Goal: Task Accomplishment & Management: Manage account settings

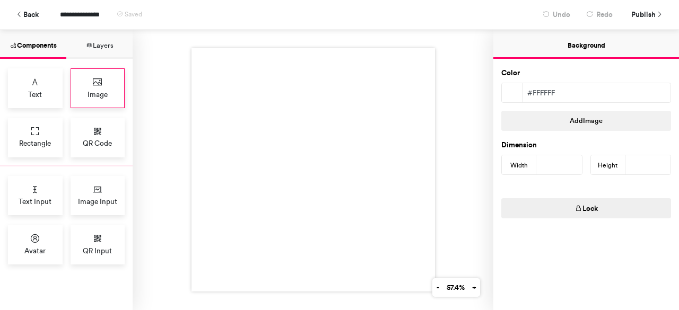
click at [88, 97] on span "Image" at bounding box center [98, 94] width 20 height 11
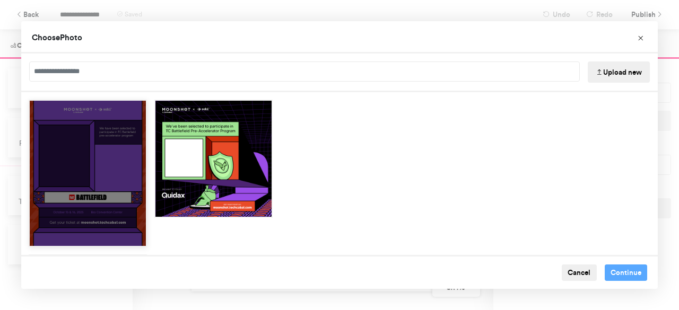
click at [116, 122] on div "Choose Image" at bounding box center [88, 173] width 118 height 147
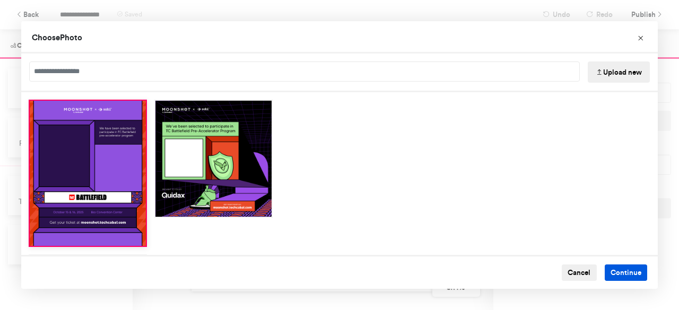
click at [614, 268] on button "Continue" at bounding box center [626, 273] width 43 height 17
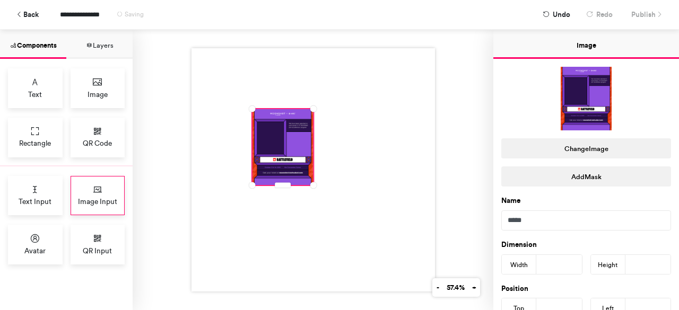
click at [83, 192] on div "Image Input" at bounding box center [98, 196] width 55 height 40
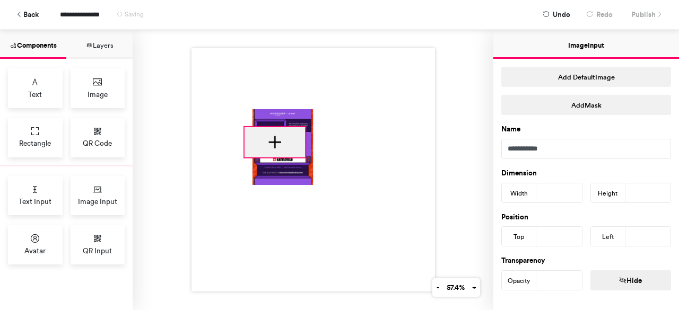
drag, startPoint x: 279, startPoint y: 120, endPoint x: 273, endPoint y: 136, distance: 17.5
click at [273, 136] on div at bounding box center [274, 142] width 61 height 30
type input "***"
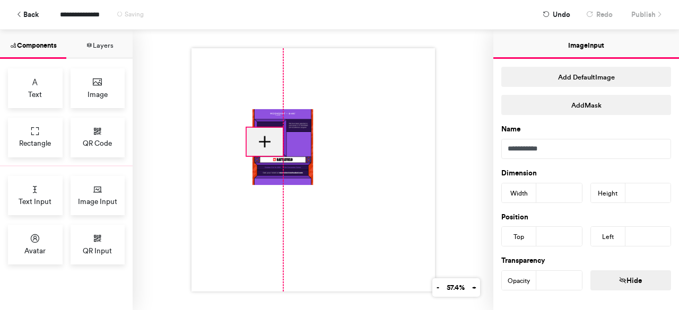
drag, startPoint x: 302, startPoint y: 122, endPoint x: 280, endPoint y: 124, distance: 22.4
click at [280, 124] on div at bounding box center [314, 170] width 244 height 244
type input "***"
type input "**"
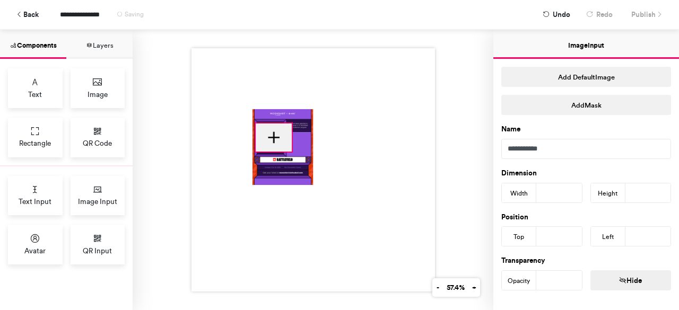
drag, startPoint x: 271, startPoint y: 133, endPoint x: 280, endPoint y: 129, distance: 10.0
click at [280, 129] on div at bounding box center [274, 138] width 36 height 28
type input "***"
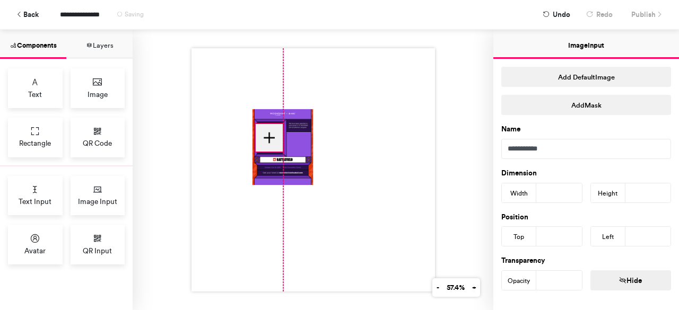
drag, startPoint x: 288, startPoint y: 120, endPoint x: 281, endPoint y: 121, distance: 6.4
click at [281, 121] on div at bounding box center [314, 170] width 244 height 244
type input "**"
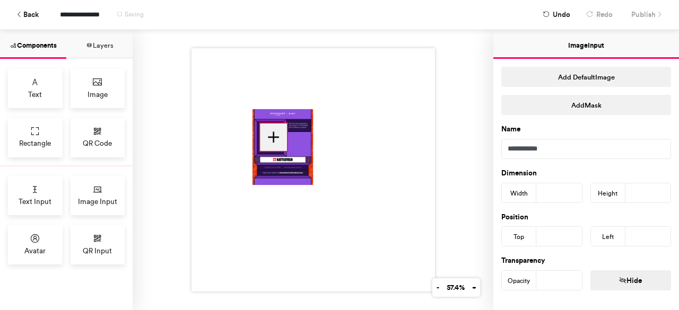
click at [278, 126] on div at bounding box center [273, 138] width 27 height 28
type input "***"
click at [277, 126] on div at bounding box center [272, 138] width 27 height 28
type input "***"
click at [445, 288] on button "57.4%" at bounding box center [455, 288] width 26 height 19
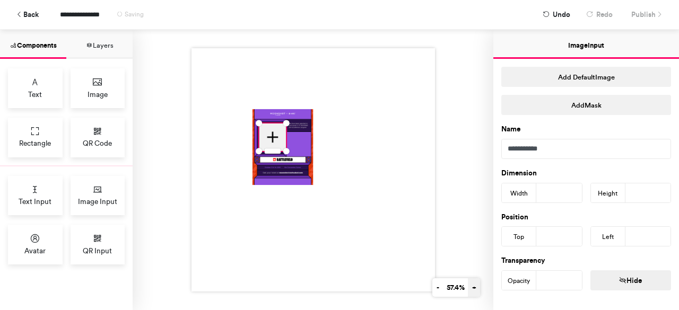
click at [470, 290] on button "+" at bounding box center [474, 288] width 12 height 19
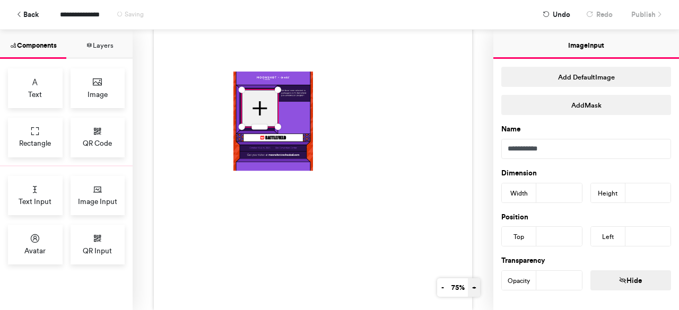
click at [470, 290] on button "+" at bounding box center [474, 288] width 12 height 19
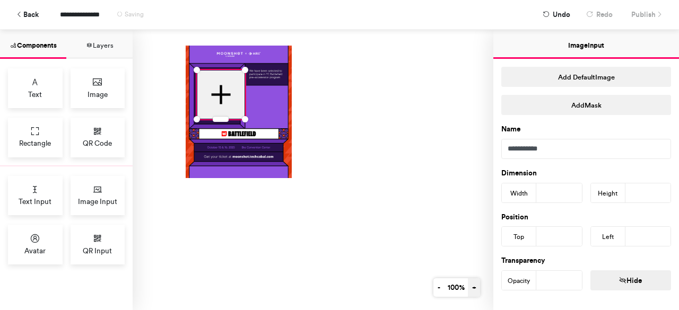
click at [470, 290] on button "+" at bounding box center [474, 288] width 12 height 19
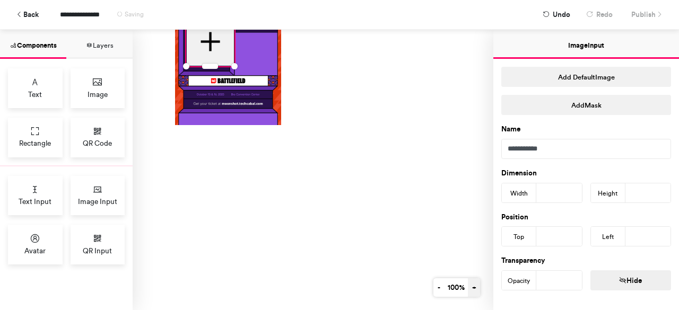
click at [470, 290] on button "+" at bounding box center [474, 288] width 12 height 19
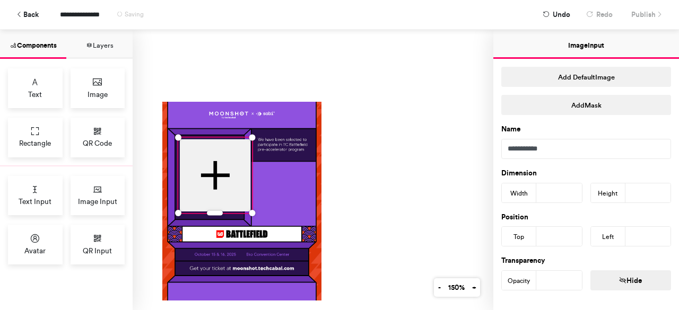
scroll to position [88, 129]
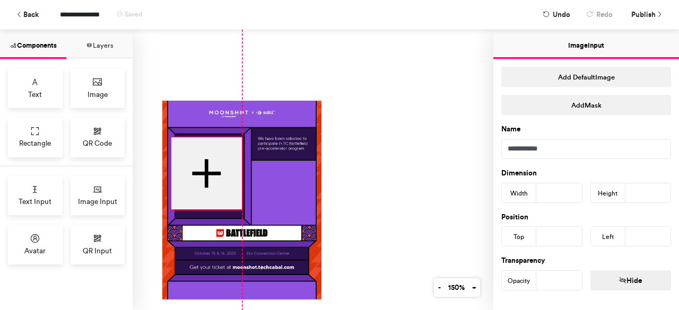
click at [232, 192] on div at bounding box center [206, 173] width 71 height 73
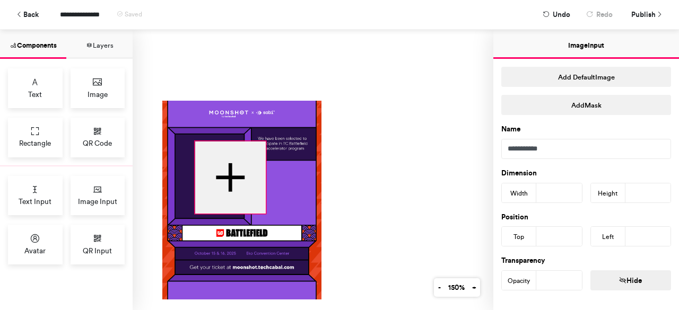
drag, startPoint x: 221, startPoint y: 160, endPoint x: 234, endPoint y: 164, distance: 13.3
click at [234, 164] on div at bounding box center [230, 178] width 71 height 73
type input "***"
click at [231, 163] on div at bounding box center [228, 178] width 71 height 73
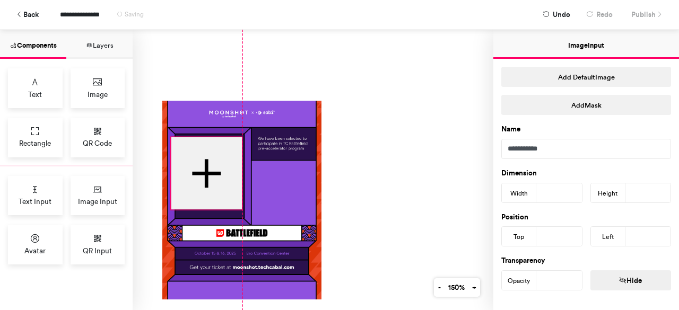
drag, startPoint x: 231, startPoint y: 163, endPoint x: 215, endPoint y: 159, distance: 16.5
click at [215, 159] on div at bounding box center [206, 173] width 71 height 73
type input "***"
click at [237, 140] on div at bounding box center [321, 260] width 637 height 637
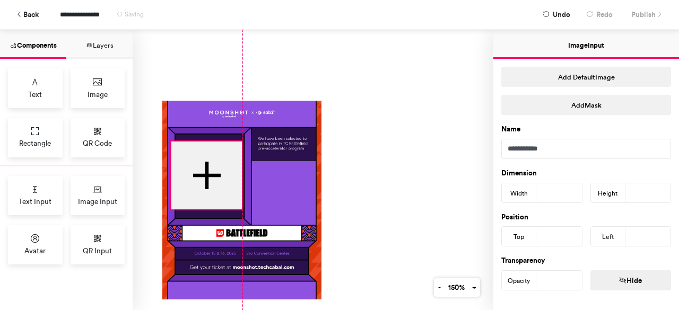
type input "**"
type input "***"
drag, startPoint x: 240, startPoint y: 140, endPoint x: 244, endPoint y: 133, distance: 7.4
click at [244, 133] on div at bounding box center [321, 260] width 637 height 637
type input "**"
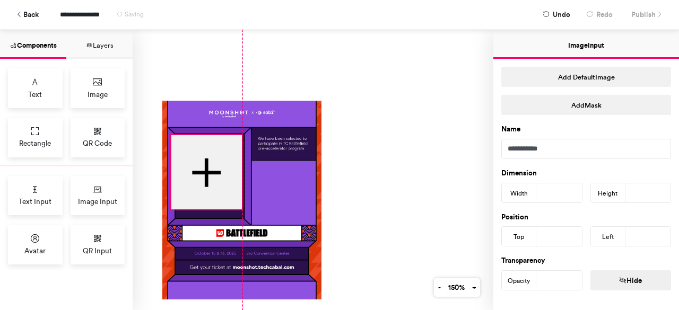
type input "***"
click at [205, 210] on div at bounding box center [321, 260] width 637 height 637
drag, startPoint x: 242, startPoint y: 210, endPoint x: 246, endPoint y: 217, distance: 8.1
click at [246, 217] on div at bounding box center [321, 260] width 637 height 637
click at [245, 215] on div at bounding box center [321, 260] width 637 height 637
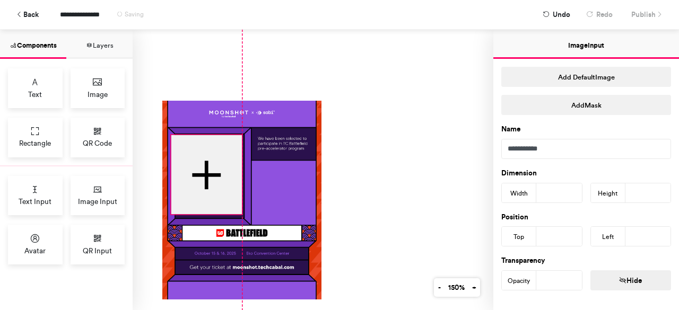
drag, startPoint x: 241, startPoint y: 216, endPoint x: 248, endPoint y: 214, distance: 6.7
click at [248, 214] on div at bounding box center [321, 260] width 637 height 637
type input "***"
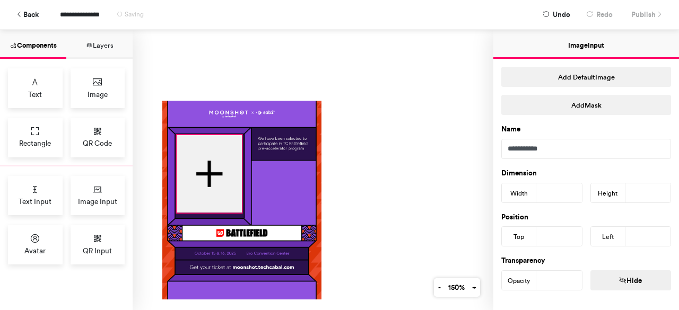
drag, startPoint x: 171, startPoint y: 214, endPoint x: 177, endPoint y: 213, distance: 6.0
click at [177, 213] on div at bounding box center [321, 260] width 637 height 637
type input "**"
type input "***"
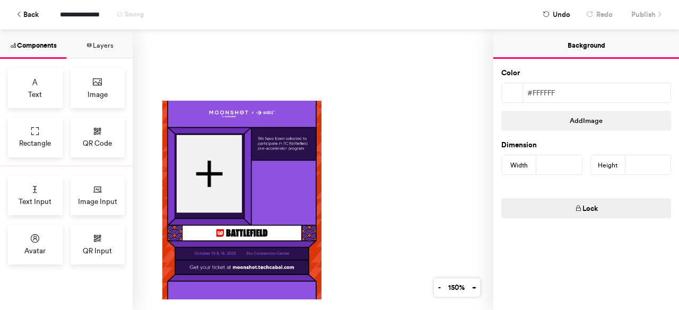
click at [338, 199] on div at bounding box center [321, 260] width 637 height 637
click at [99, 13] on span "**********" at bounding box center [86, 14] width 52 height 19
click at [88, 17] on span "**********" at bounding box center [100, 14] width 80 height 19
click at [637, 15] on div "**********" at bounding box center [339, 14] width 663 height 29
click at [642, 20] on span "Publish" at bounding box center [643, 14] width 24 height 19
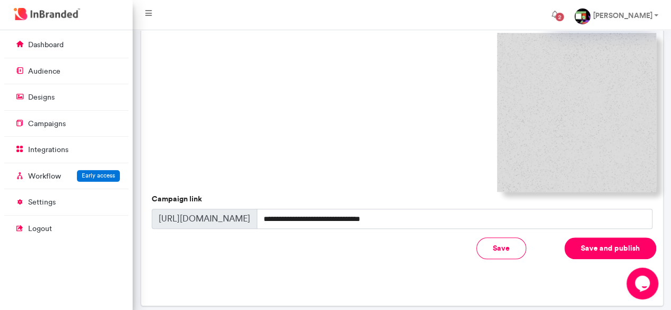
scroll to position [418, 0]
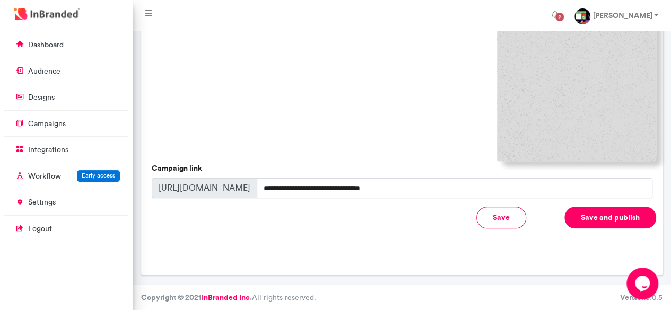
click at [595, 219] on button "Save and publish" at bounding box center [611, 218] width 92 height 22
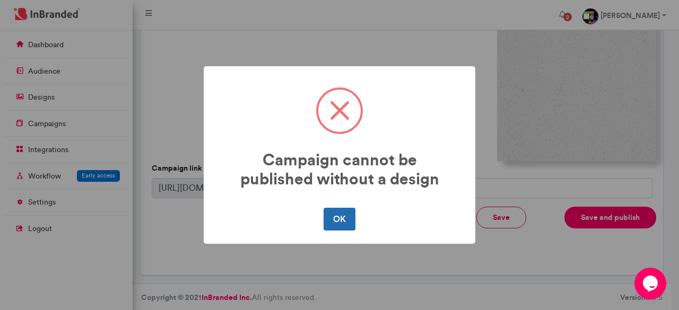
click at [345, 218] on button "OK" at bounding box center [339, 219] width 31 height 22
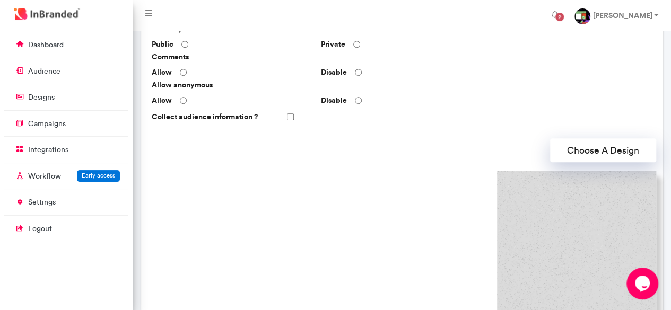
scroll to position [253, 0]
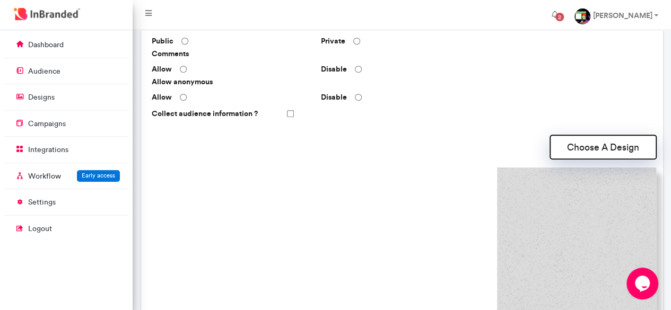
click at [571, 149] on button "Choose A Design" at bounding box center [603, 147] width 106 height 24
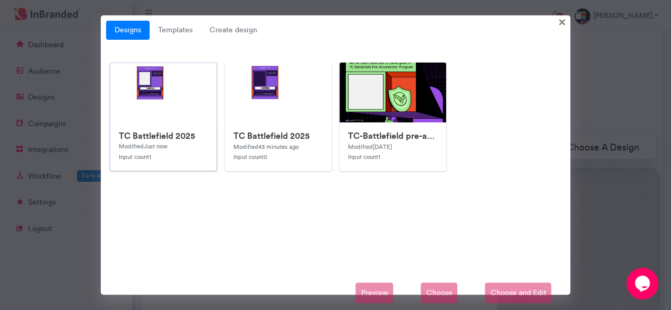
click at [171, 116] on img at bounding box center [322, 275] width 424 height 424
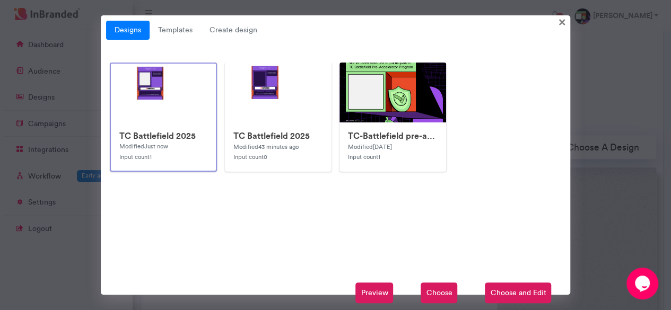
click at [444, 291] on span "Choose" at bounding box center [439, 293] width 37 height 21
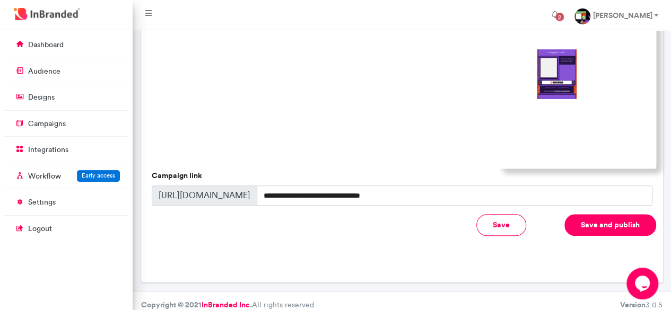
scroll to position [416, 0]
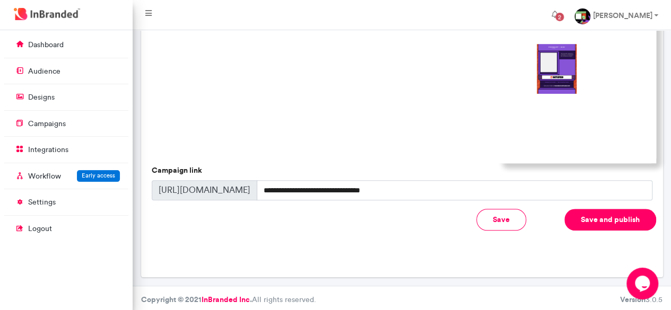
click at [594, 227] on button "Save and publish" at bounding box center [611, 220] width 92 height 22
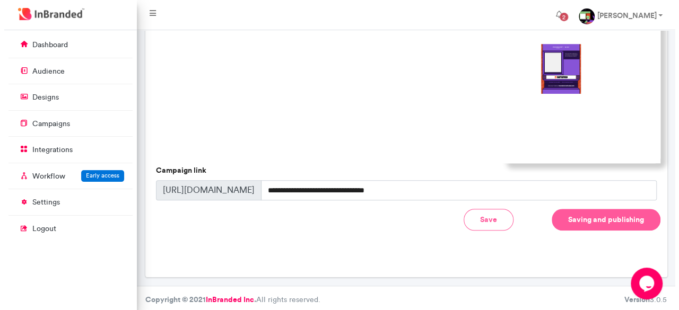
scroll to position [416, 0]
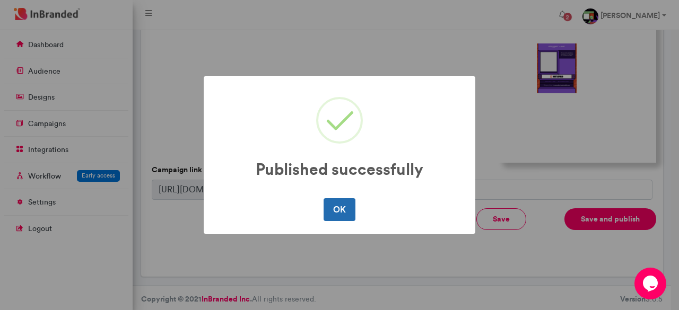
click at [342, 209] on button "OK" at bounding box center [339, 209] width 31 height 22
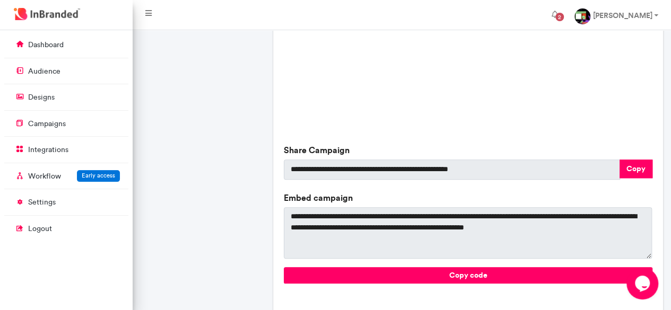
scroll to position [424, 0]
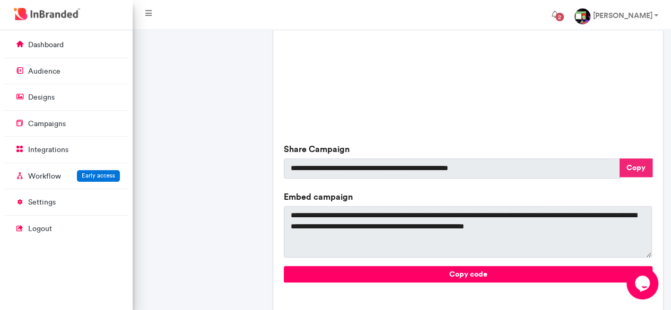
click at [633, 170] on button "Copy" at bounding box center [636, 168] width 33 height 19
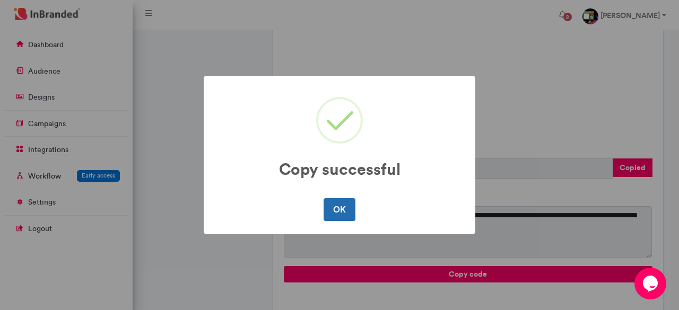
click at [345, 212] on button "OK" at bounding box center [339, 209] width 31 height 22
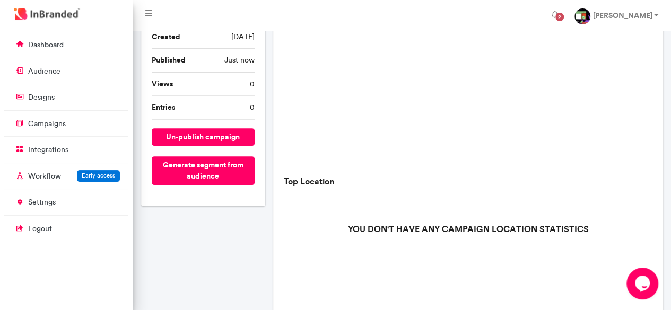
scroll to position [0, 0]
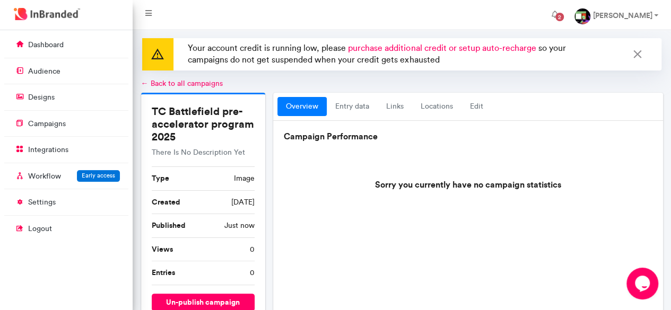
click at [189, 83] on link "← Back to all campaigns" at bounding box center [182, 83] width 82 height 9
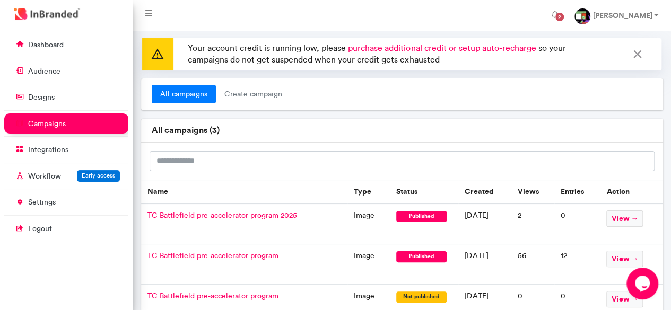
scroll to position [48, 0]
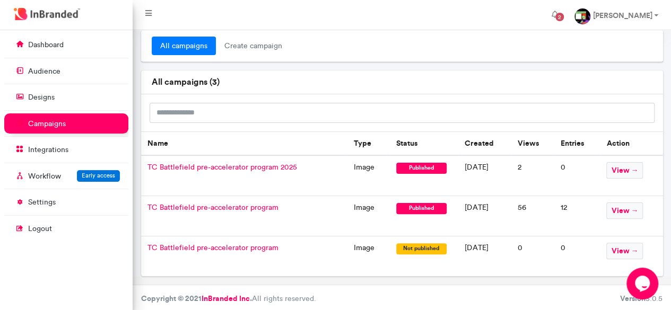
click at [236, 209] on span "TC Battlefield pre-accelerator program" at bounding box center [212, 207] width 131 height 9
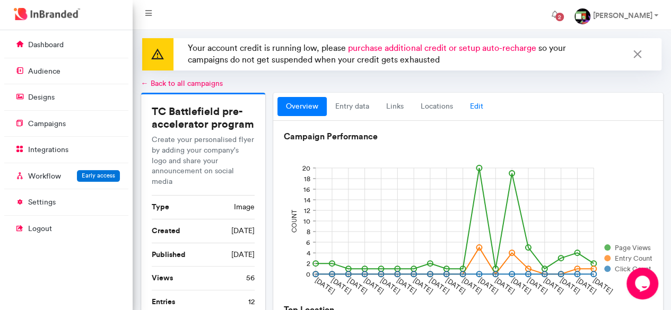
click at [483, 106] on link "Edit" at bounding box center [477, 106] width 30 height 19
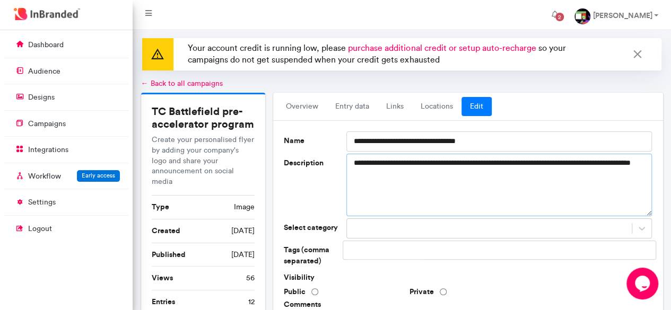
click at [461, 169] on textarea "**********" at bounding box center [499, 185] width 306 height 63
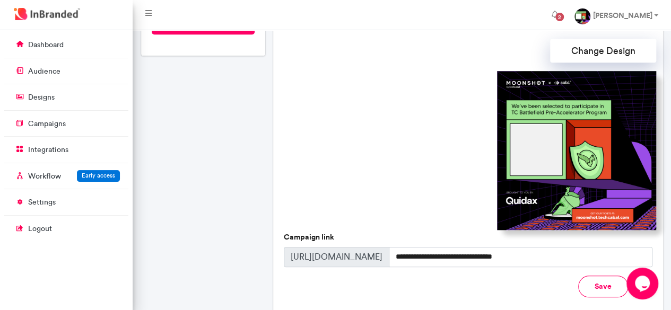
scroll to position [345, 0]
click at [591, 58] on button "Change Design" at bounding box center [603, 51] width 106 height 24
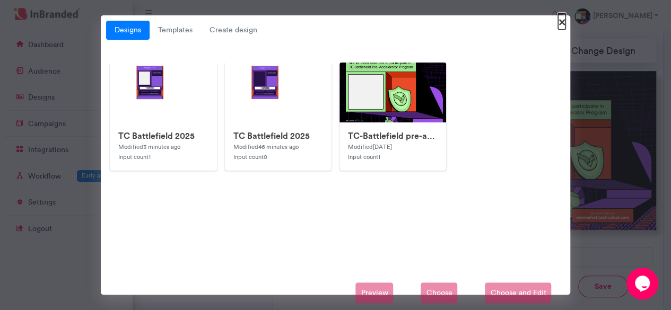
click at [560, 27] on span "×" at bounding box center [561, 21] width 7 height 16
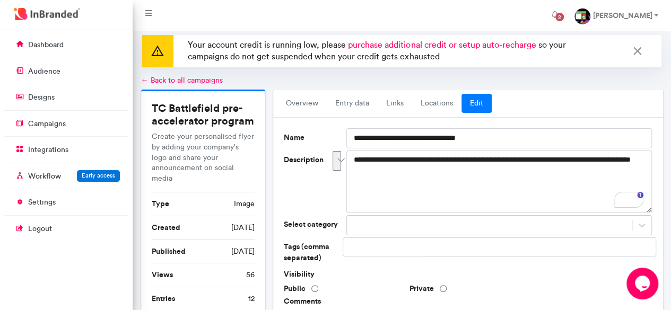
scroll to position [0, 0]
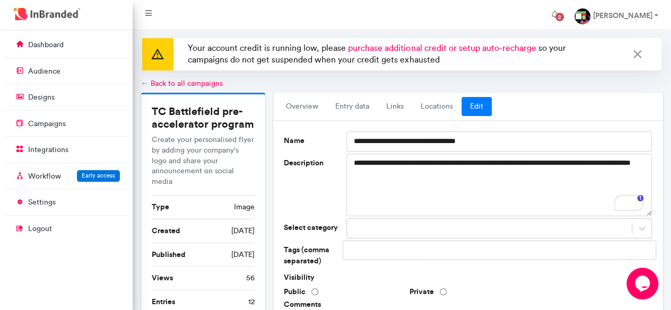
click at [193, 89] on div "← Back to all campaigns" at bounding box center [402, 84] width 522 height 11
click at [193, 85] on link "← Back to all campaigns" at bounding box center [182, 83] width 82 height 9
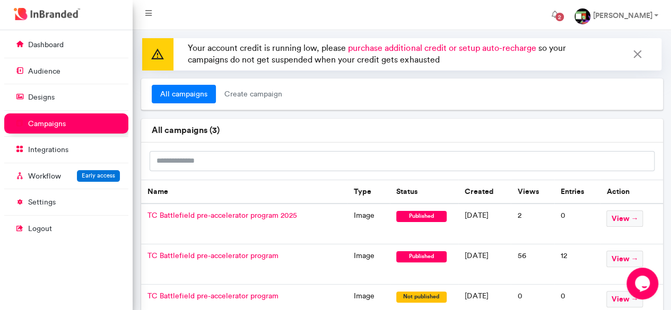
click at [243, 218] on span "TC Battlefield pre-accelerator program 2025" at bounding box center [222, 215] width 150 height 9
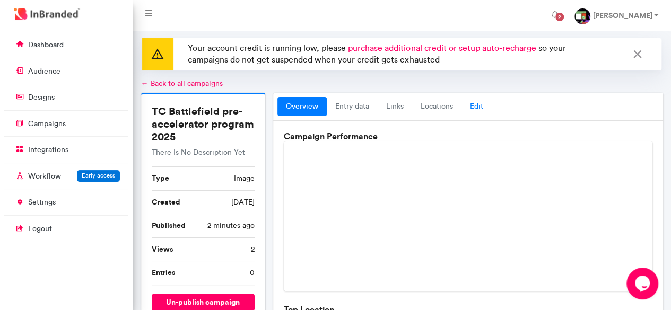
click at [479, 107] on link "Edit" at bounding box center [477, 106] width 30 height 19
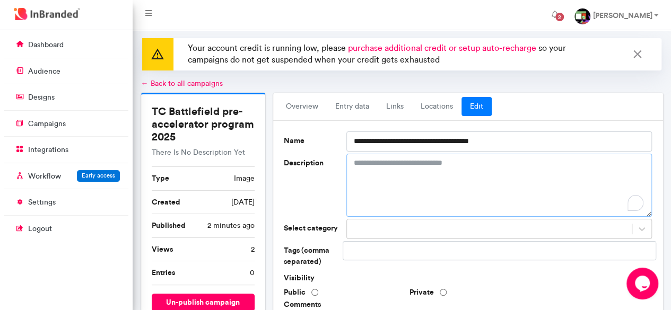
click at [394, 184] on textarea "Description" at bounding box center [499, 185] width 306 height 63
paste textarea "**********"
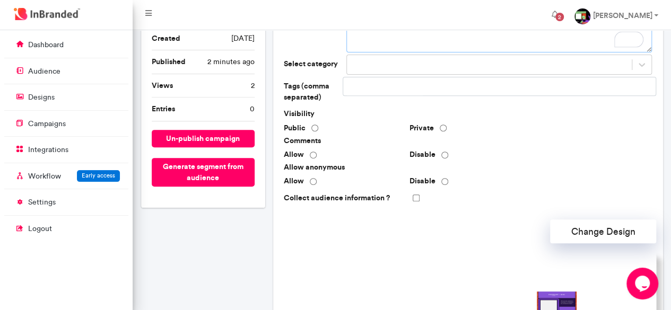
scroll to position [164, 0]
type textarea "**********"
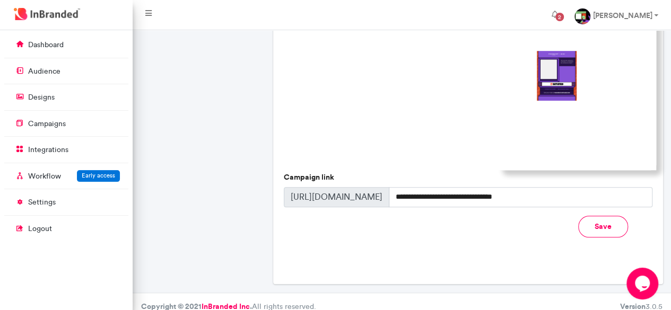
scroll to position [414, 0]
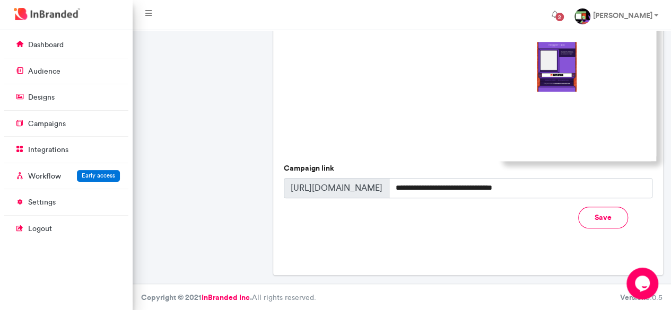
click at [587, 216] on button "Save" at bounding box center [603, 218] width 50 height 22
click at [589, 223] on button "Save" at bounding box center [603, 218] width 50 height 22
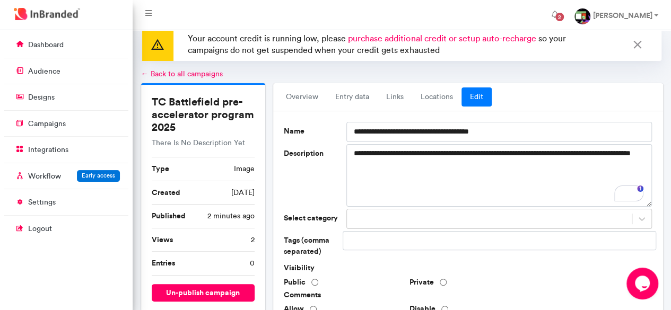
scroll to position [0, 0]
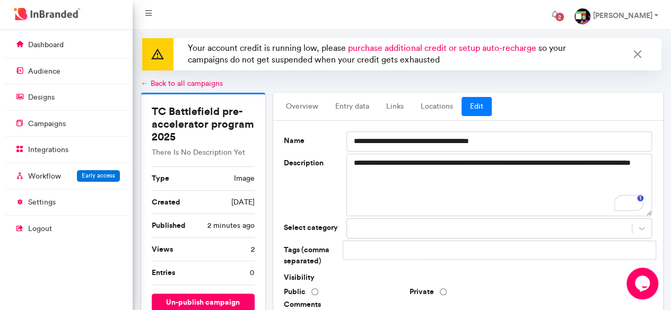
click at [195, 84] on link "← Back to all campaigns" at bounding box center [182, 83] width 82 height 9
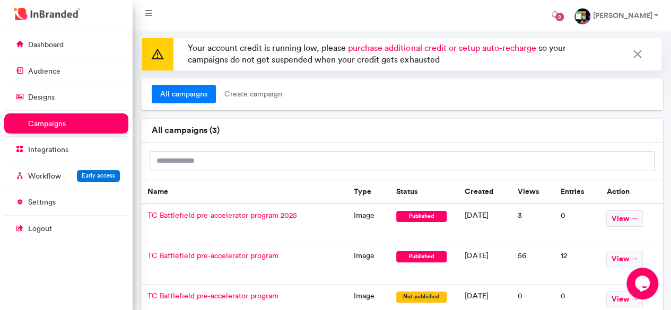
click at [264, 255] on span "TC Battlefield pre-accelerator program" at bounding box center [212, 255] width 131 height 9
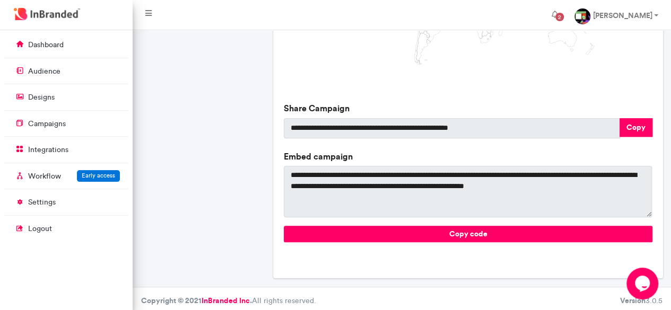
scroll to position [431, 0]
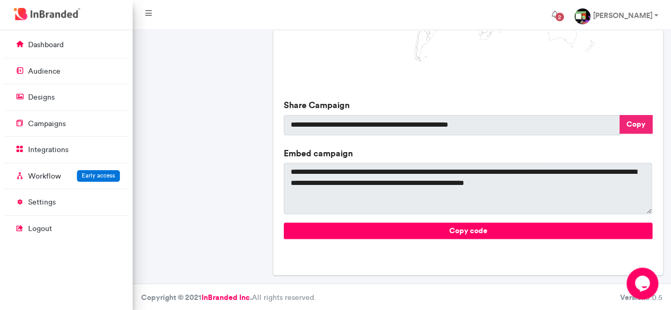
click at [630, 117] on button "Copy" at bounding box center [636, 124] width 33 height 19
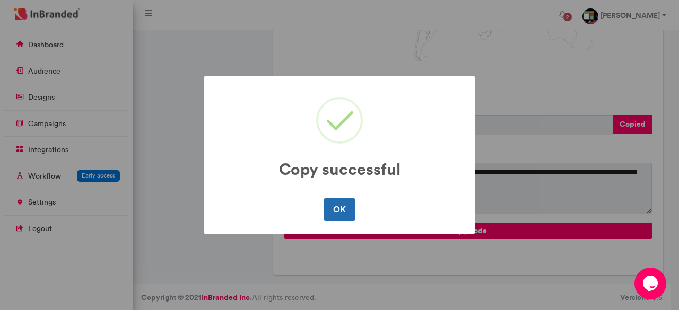
click at [348, 207] on button "OK" at bounding box center [339, 209] width 31 height 22
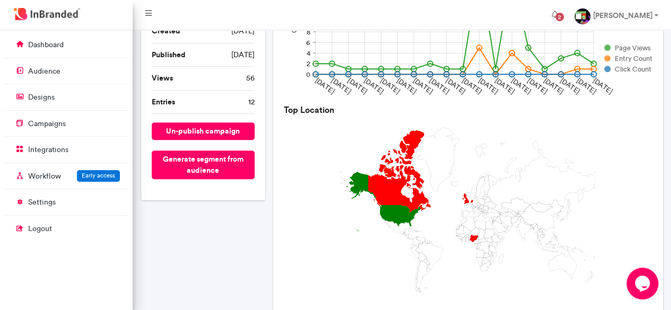
scroll to position [0, 0]
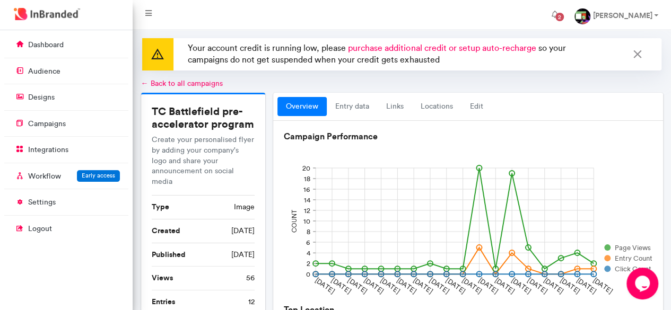
click at [207, 81] on link "← Back to all campaigns" at bounding box center [182, 83] width 82 height 9
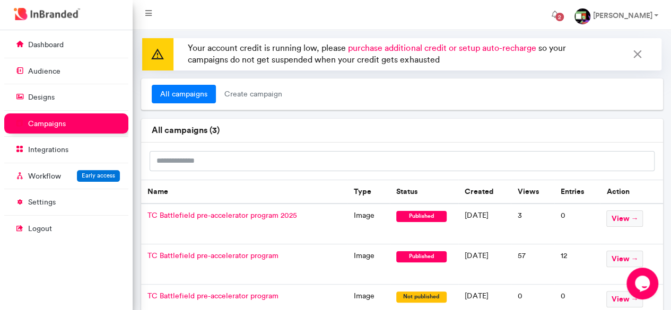
click at [279, 216] on span "TC Battlefield pre-accelerator program 2025" at bounding box center [222, 215] width 150 height 9
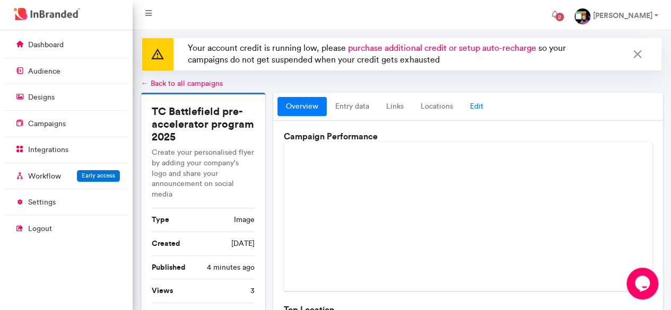
click at [480, 109] on link "Edit" at bounding box center [477, 106] width 30 height 19
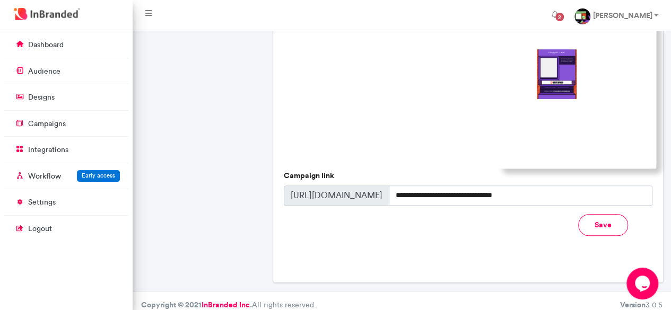
scroll to position [414, 0]
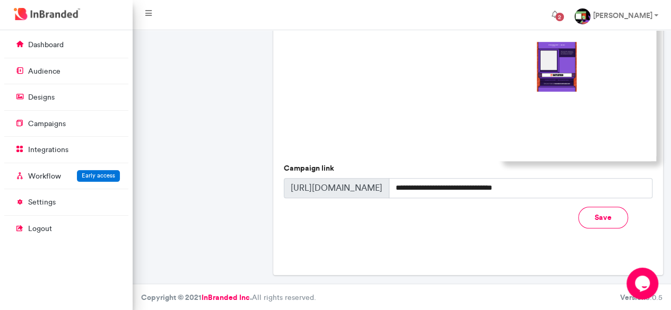
click at [598, 221] on button "Save" at bounding box center [603, 218] width 50 height 22
click at [505, 188] on input "**********" at bounding box center [520, 188] width 263 height 20
click at [595, 218] on button "Save" at bounding box center [603, 218] width 50 height 22
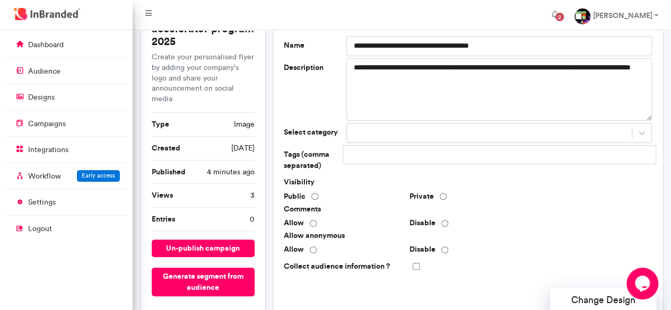
scroll to position [0, 0]
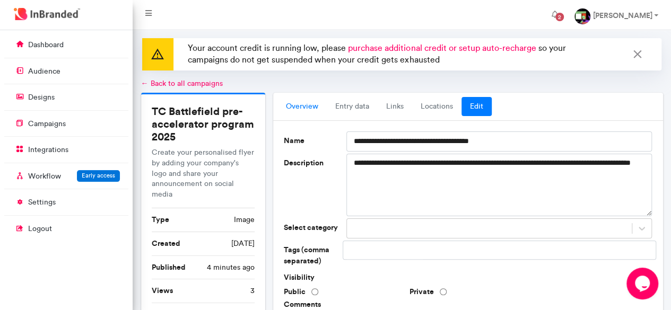
click at [309, 110] on link "overview" at bounding box center [301, 106] width 49 height 19
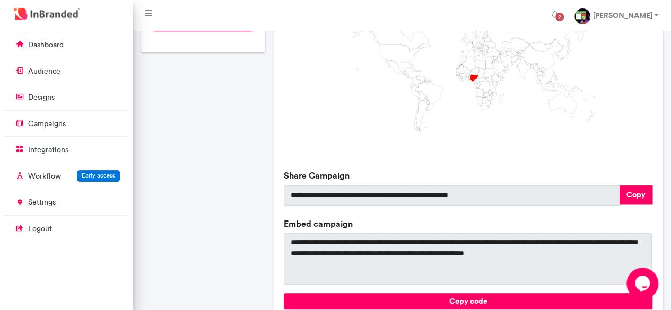
scroll to position [431, 0]
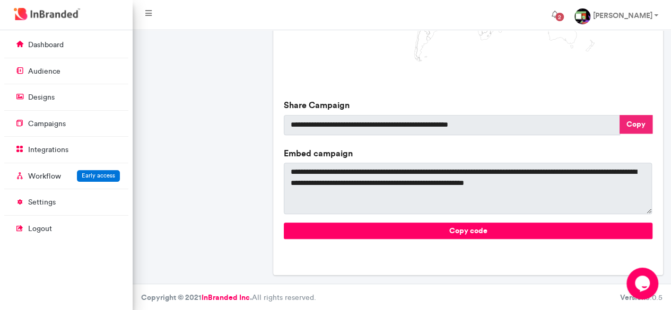
click at [629, 119] on button "Copy" at bounding box center [636, 124] width 33 height 19
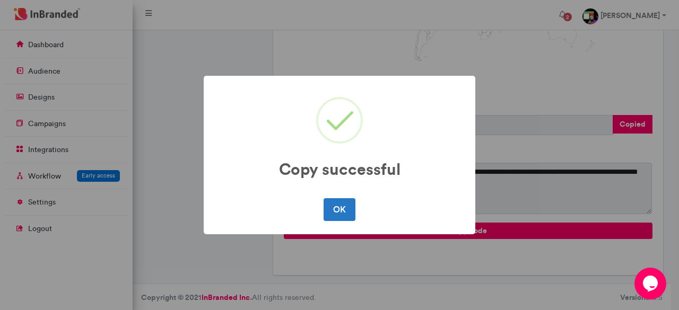
click at [342, 207] on button "OK" at bounding box center [339, 209] width 31 height 22
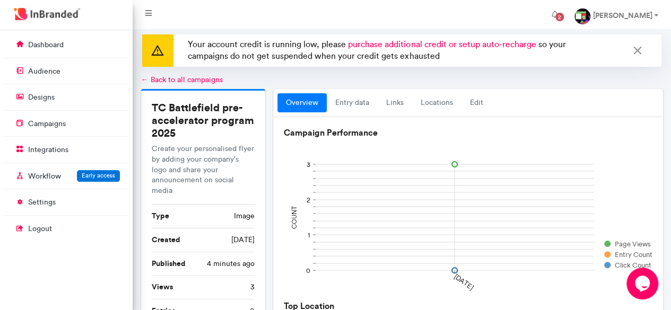
scroll to position [0, 0]
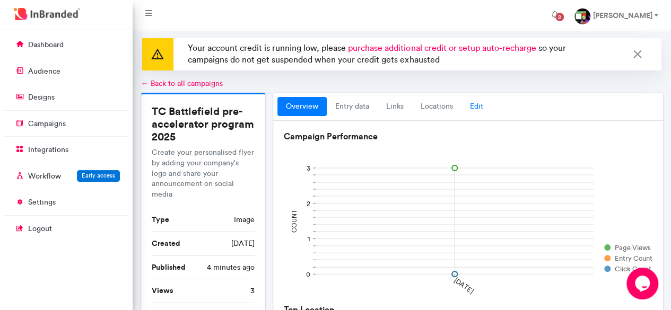
click at [475, 102] on link "Edit" at bounding box center [477, 106] width 30 height 19
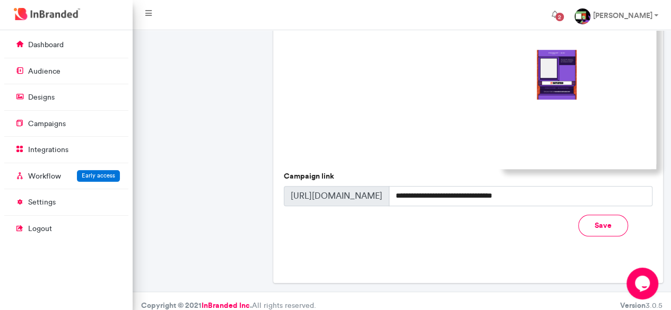
scroll to position [412, 0]
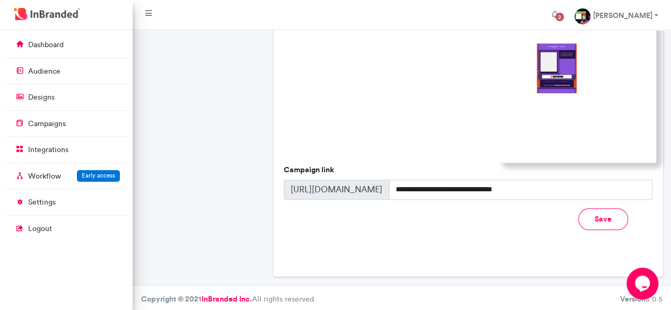
click at [593, 223] on button "Save" at bounding box center [603, 220] width 50 height 22
